Goal: Task Accomplishment & Management: Manage account settings

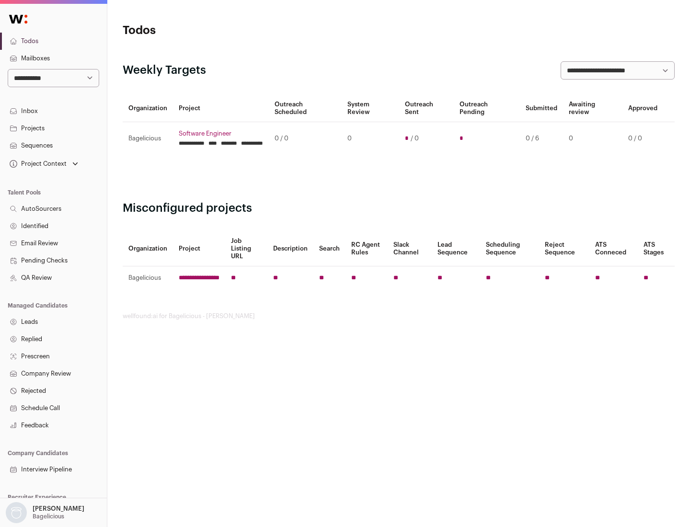
click at [53, 128] on link "Projects" at bounding box center [53, 128] width 107 height 17
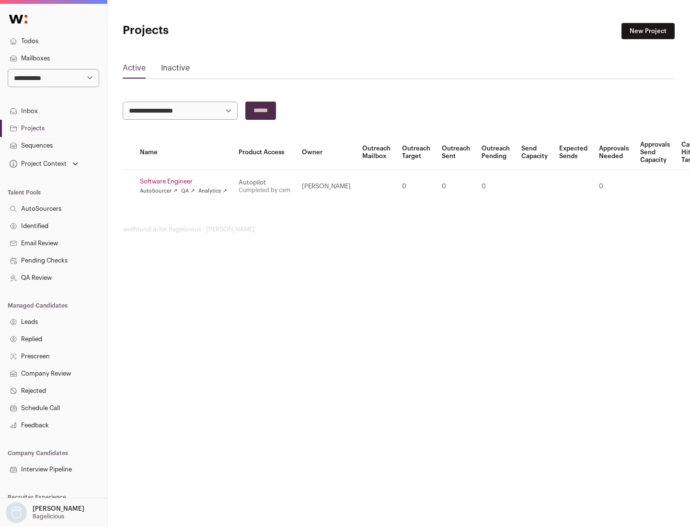
click at [187, 182] on link "Software Engineer" at bounding box center [183, 182] width 87 height 8
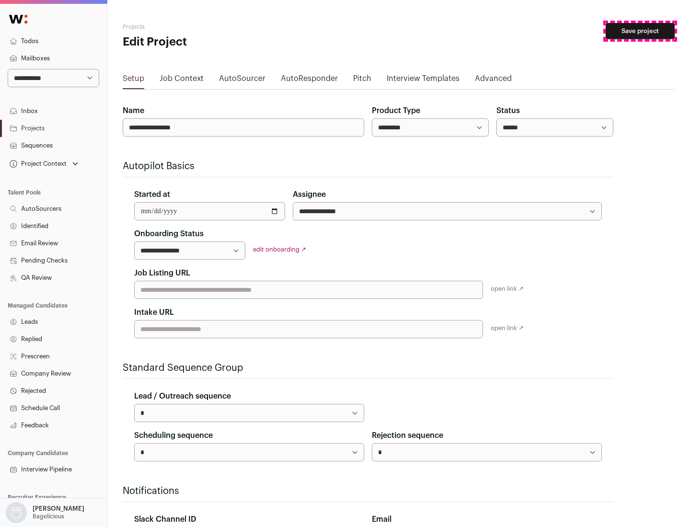
click at [641, 31] on button "Save project" at bounding box center [640, 31] width 69 height 16
